Goal: Task Accomplishment & Management: Complete application form

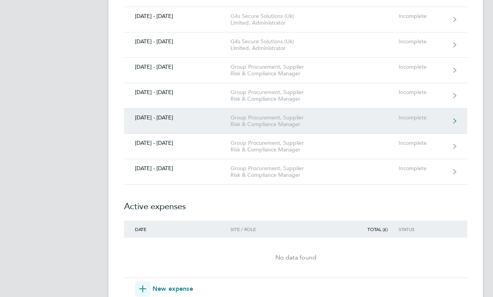
scroll to position [314, 0]
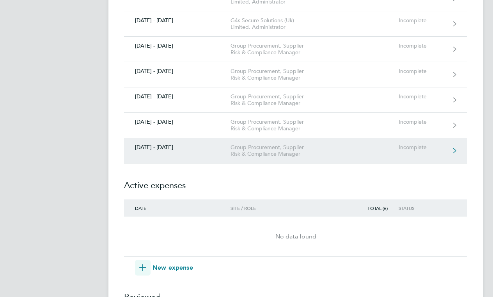
click at [167, 151] on link "[DATE] - [DATE] Group Procurement, Supplier Risk & Compliance Manager Incomplete" at bounding box center [296, 150] width 344 height 25
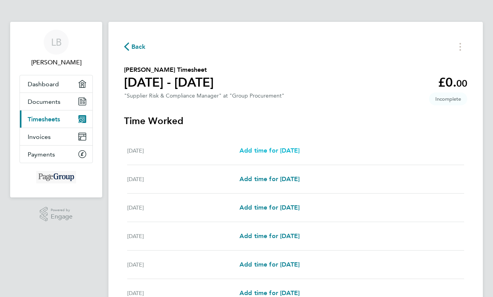
click at [245, 147] on span "Add time for [DATE]" at bounding box center [270, 150] width 60 height 7
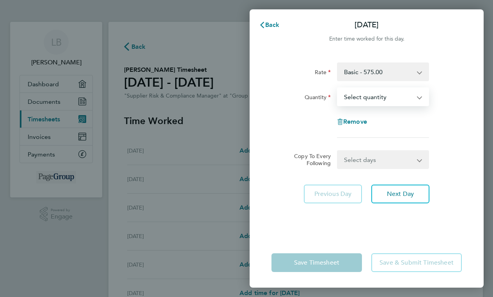
select select "1"
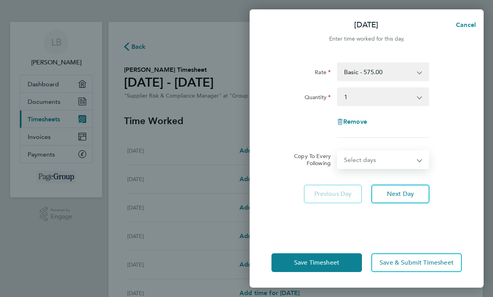
select select "WEEKDAY"
select select "[DATE]"
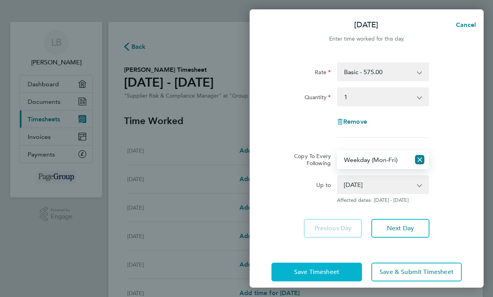
click at [328, 267] on button "Save Timesheet" at bounding box center [317, 272] width 91 height 19
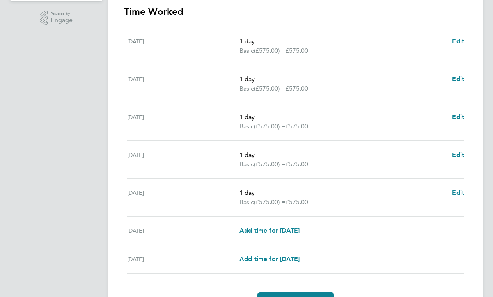
scroll to position [227, 0]
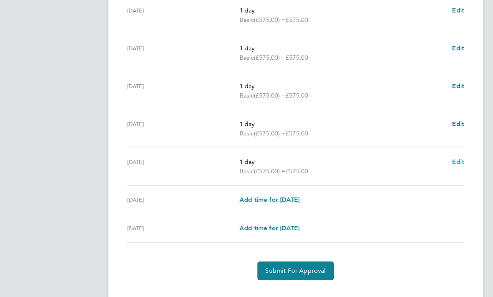
click at [454, 162] on span "Edit" at bounding box center [458, 161] width 12 height 7
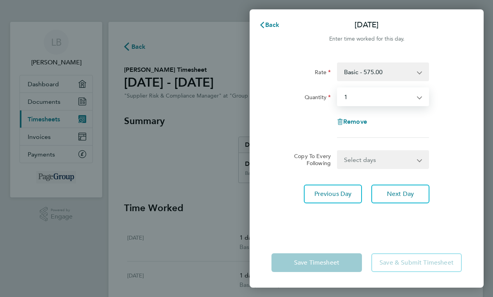
select select "null"
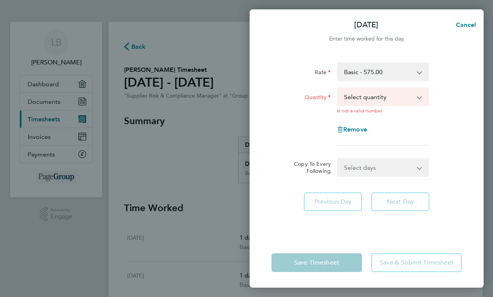
click at [450, 164] on div "Copy To Every Following Select days Day Weekend (Sat-Sun) [DATE] [DATE]" at bounding box center [367, 167] width 197 height 19
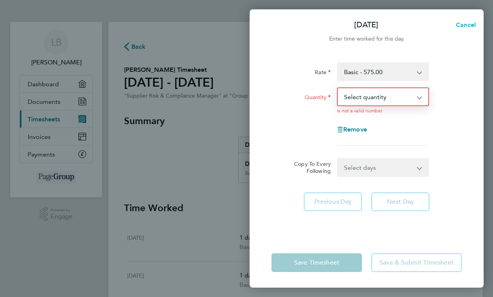
click at [466, 23] on span "Cancel" at bounding box center [465, 24] width 22 height 7
select select "1"
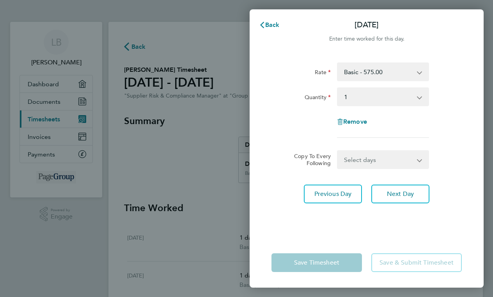
click at [324, 255] on app-form-button "Save Timesheet" at bounding box center [319, 262] width 95 height 19
select select "DAY"
select select "[DATE]"
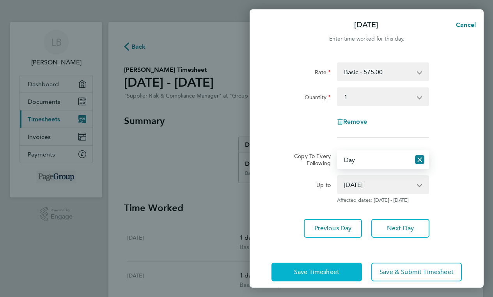
click at [324, 265] on button "Save Timesheet" at bounding box center [317, 272] width 91 height 19
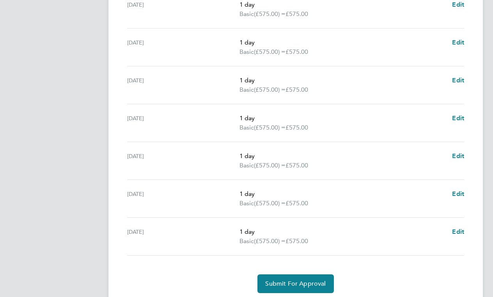
scroll to position [234, 0]
click at [456, 228] on span "Edit" at bounding box center [458, 230] width 12 height 7
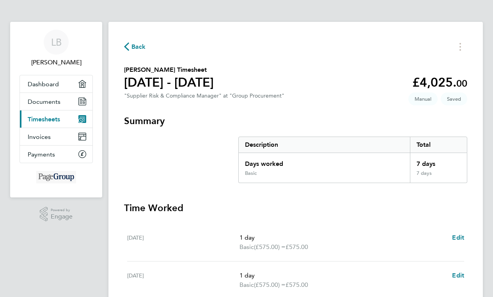
select select "1"
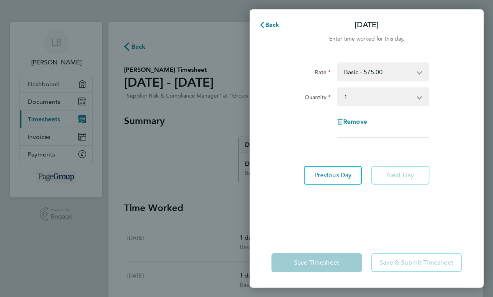
click at [366, 129] on div "Remove" at bounding box center [367, 121] width 66 height 19
click at [361, 124] on span "Remove" at bounding box center [356, 121] width 24 height 7
select select "null"
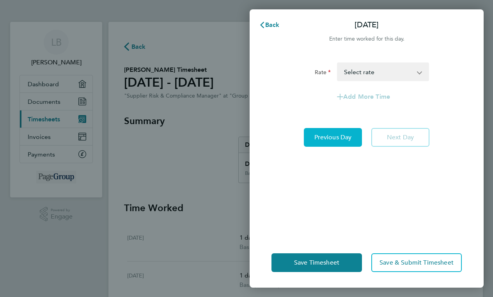
click at [349, 133] on button "Previous Day" at bounding box center [333, 137] width 58 height 19
select select "1"
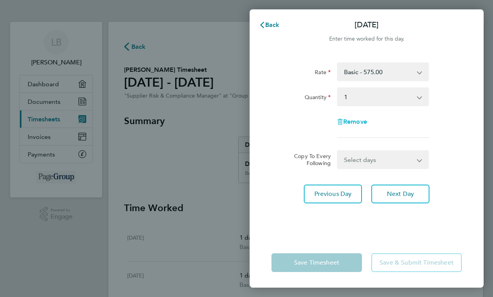
click at [351, 125] on span "Remove" at bounding box center [356, 121] width 24 height 7
select select "null"
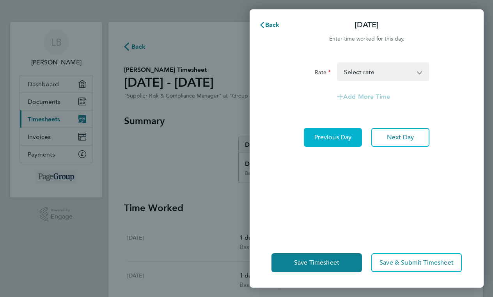
click at [347, 134] on span "Previous Day" at bounding box center [333, 138] width 37 height 8
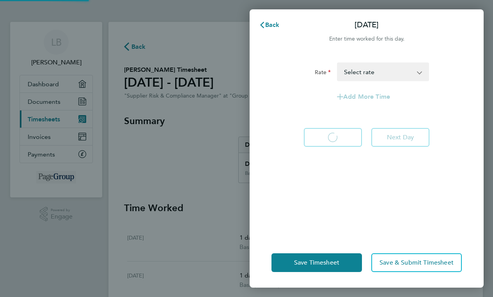
select select "1"
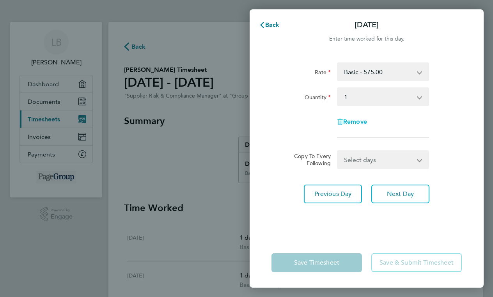
click at [349, 121] on span "Remove" at bounding box center [356, 121] width 24 height 7
select select "null"
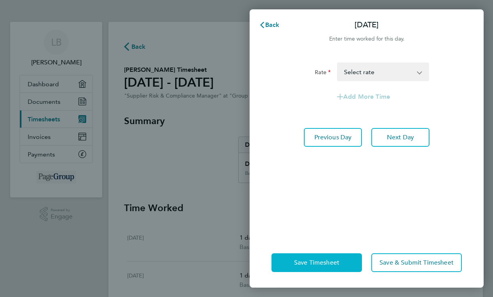
click at [314, 258] on button "Save Timesheet" at bounding box center [317, 262] width 91 height 19
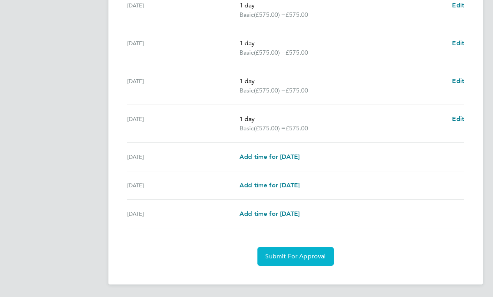
click at [301, 255] on span "Submit For Approval" at bounding box center [295, 257] width 61 height 8
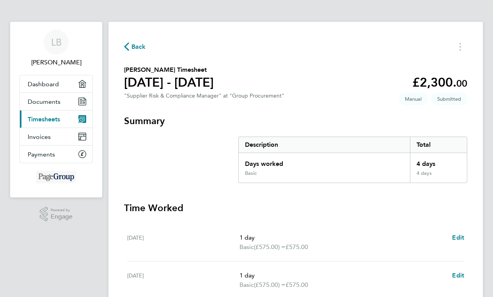
click at [145, 49] on span "Back" at bounding box center [139, 46] width 14 height 9
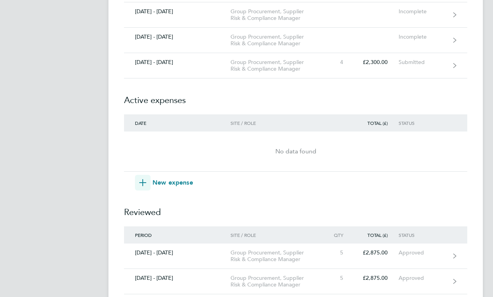
scroll to position [400, 0]
